Goal: Task Accomplishment & Management: Manage account settings

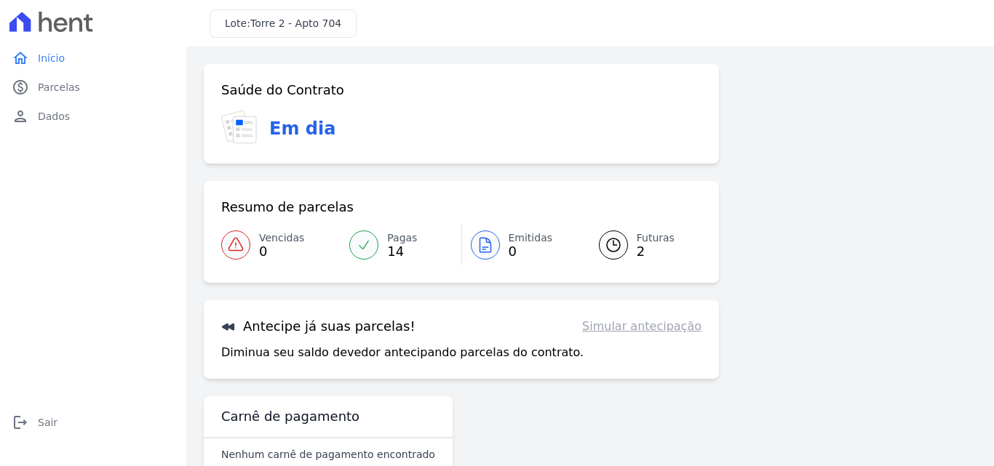
click at [608, 251] on icon at bounding box center [613, 244] width 17 height 17
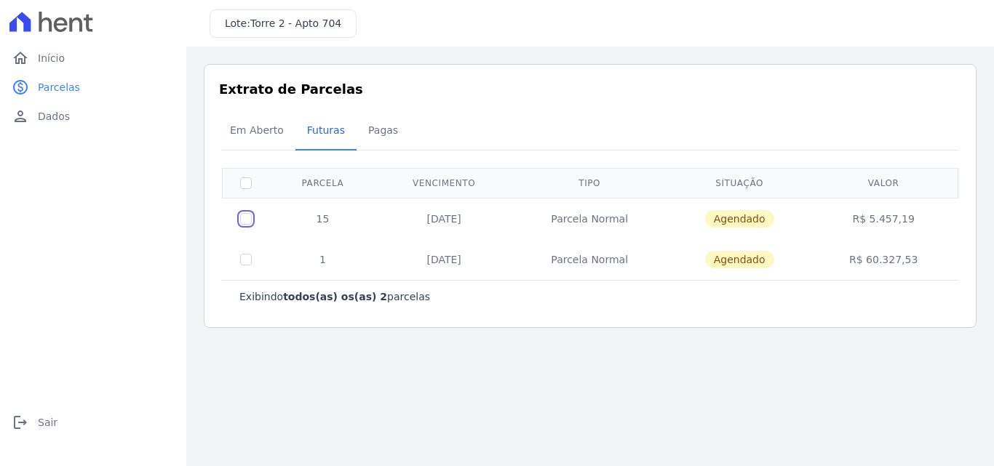
click at [249, 220] on input "checkbox" at bounding box center [246, 219] width 12 height 12
checkbox input "true"
click at [754, 223] on span "Agendado" at bounding box center [739, 218] width 69 height 17
click at [877, 219] on td "R$ 5.457,19" at bounding box center [883, 218] width 144 height 41
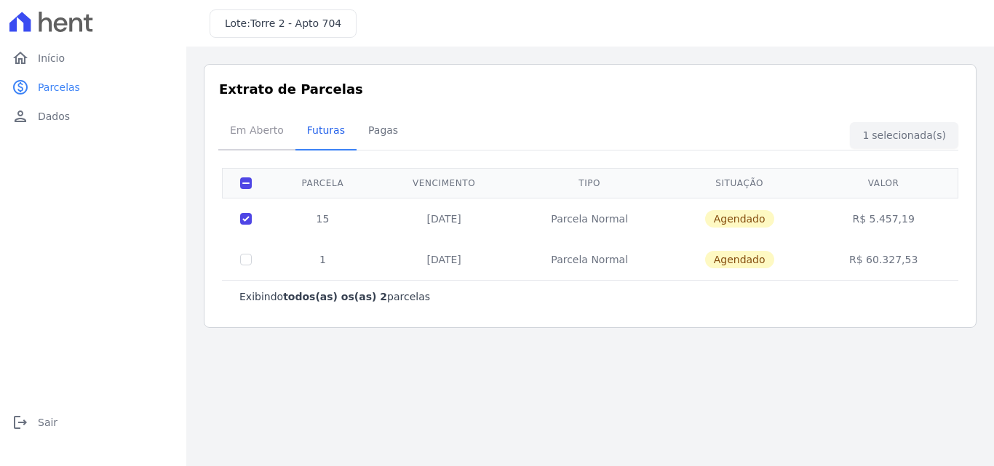
click at [250, 131] on span "Em Aberto" at bounding box center [256, 130] width 71 height 29
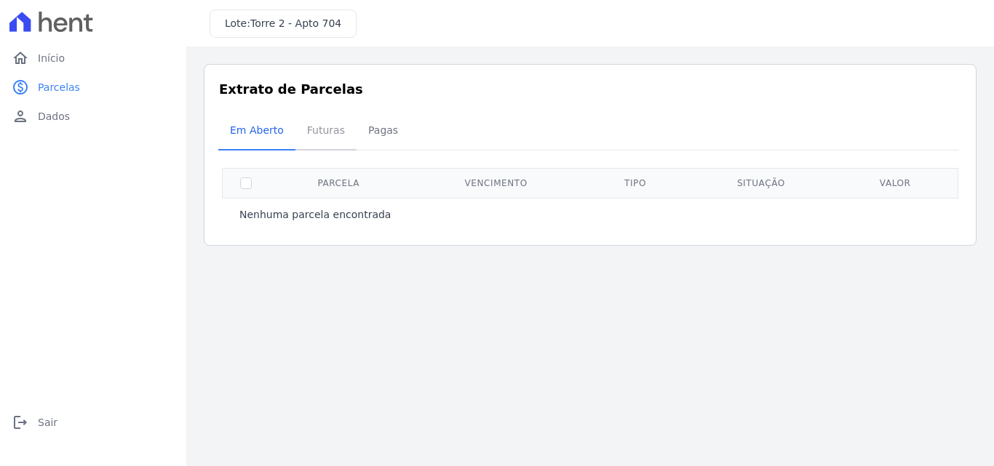
click at [323, 135] on span "Futuras" at bounding box center [325, 130] width 55 height 29
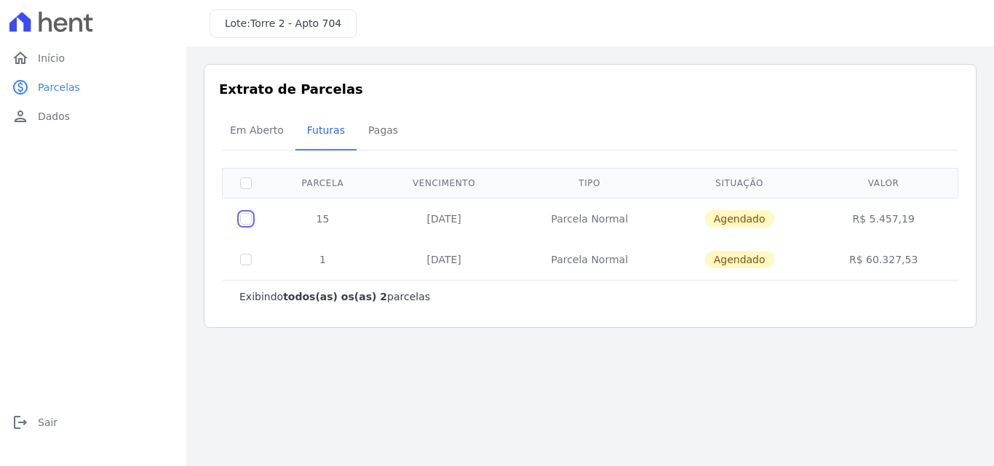
click at [247, 222] on input "checkbox" at bounding box center [246, 219] width 12 height 12
checkbox input "true"
click at [923, 135] on div "Em Aberto Futuras Pagas" at bounding box center [590, 132] width 744 height 36
click at [323, 134] on span "Futuras" at bounding box center [325, 130] width 55 height 29
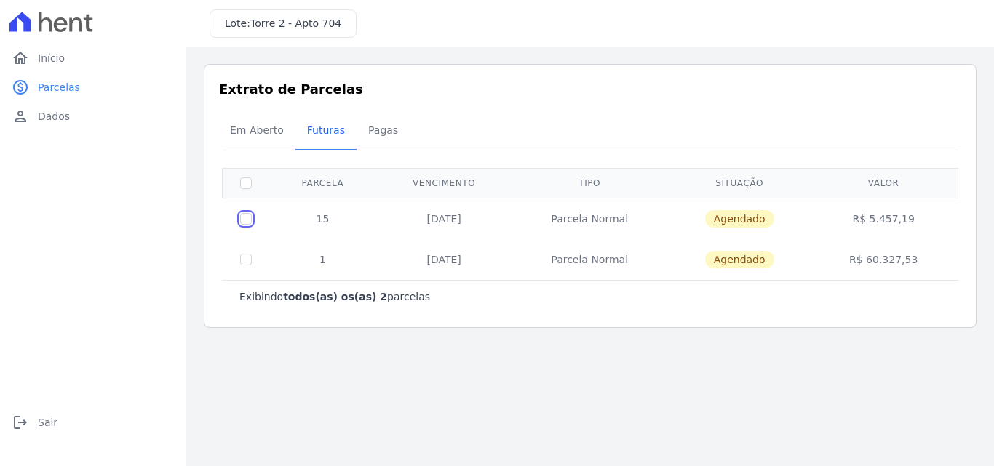
click at [248, 218] on input "checkbox" at bounding box center [246, 219] width 12 height 12
checkbox input "true"
click at [232, 319] on div "1 selecionada(s) Exibindo todos(as) os(as) 2 parcelas Parcela Vencimento Tipo S…" at bounding box center [590, 234] width 742 height 173
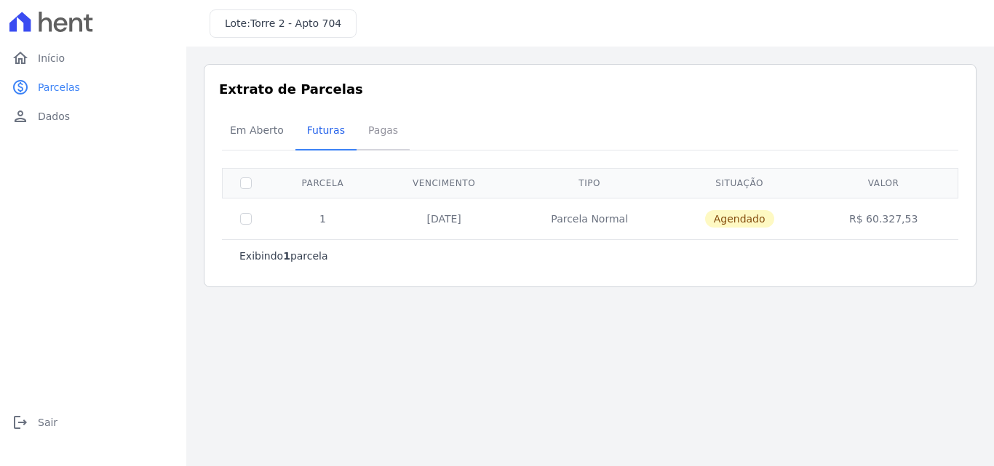
click at [370, 132] on span "Pagas" at bounding box center [382, 130] width 47 height 29
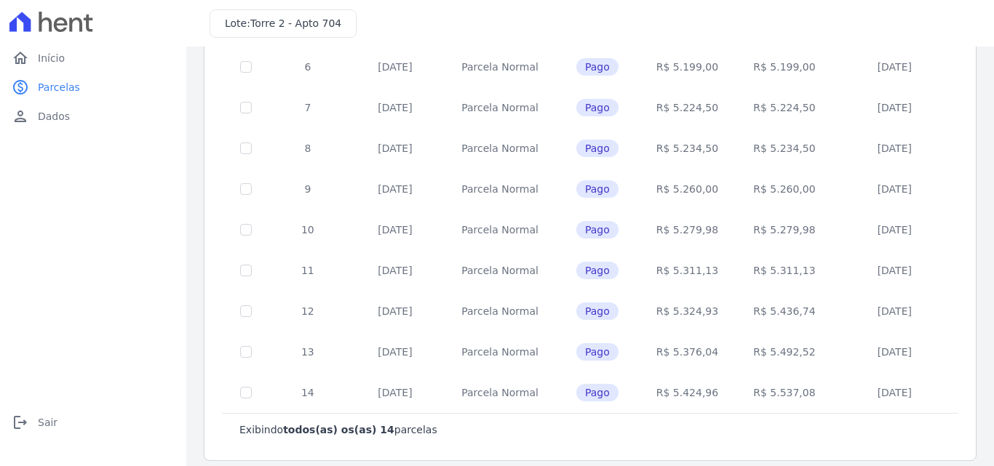
scroll to position [368, 0]
click at [55, 87] on span "Parcelas" at bounding box center [59, 87] width 42 height 15
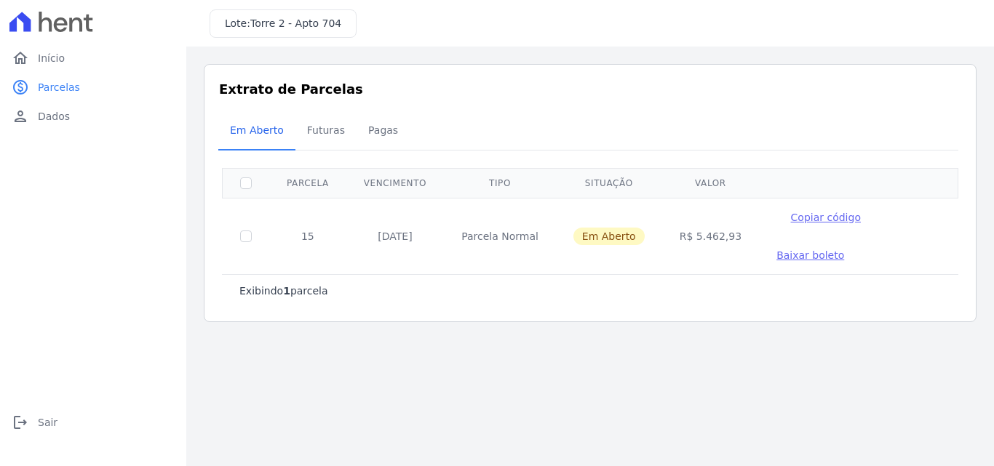
click at [808, 218] on span "Copiar código" at bounding box center [826, 218] width 70 height 12
click at [776, 256] on span "Baixar boleto" at bounding box center [810, 256] width 68 height 12
click at [319, 132] on span "Futuras" at bounding box center [325, 130] width 55 height 29
